Goal: Transaction & Acquisition: Subscribe to service/newsletter

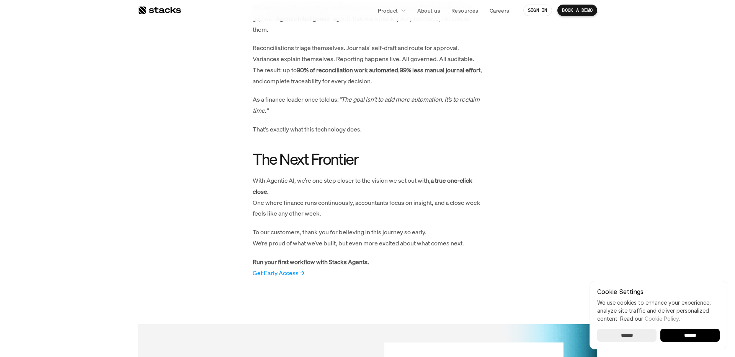
scroll to position [686, 0]
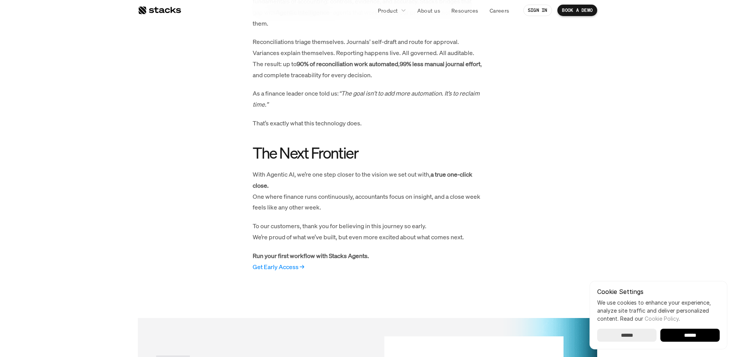
click at [286, 271] on link "Get Early Access →" at bounding box center [279, 267] width 52 height 8
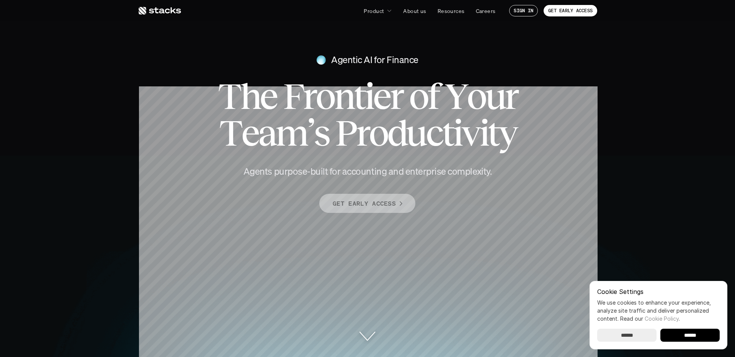
click at [391, 210] on link "GET EARLY ACCESS" at bounding box center [367, 203] width 96 height 19
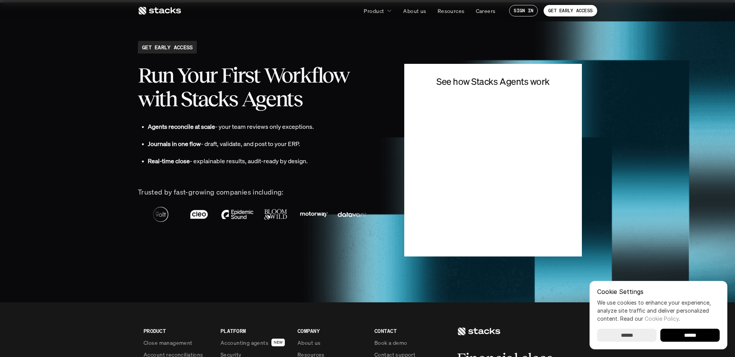
scroll to position [1705, 0]
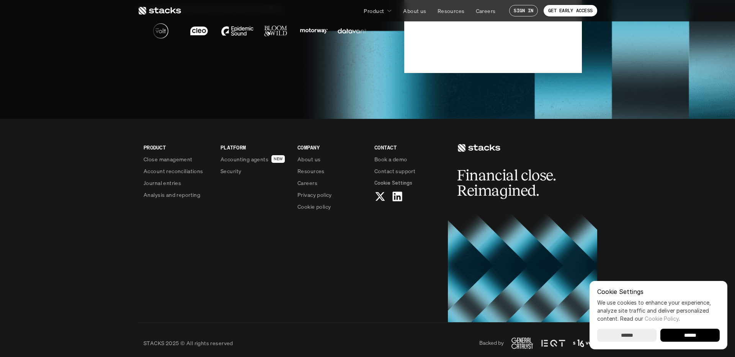
scroll to position [1899, 0]
